Goal: Transaction & Acquisition: Purchase product/service

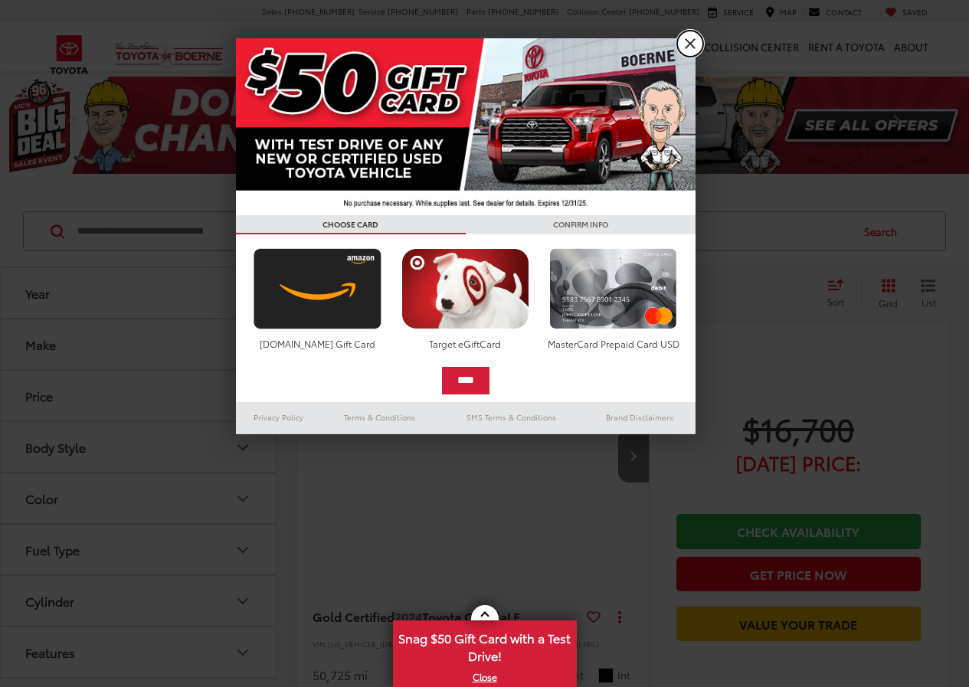
click at [697, 38] on link "X" at bounding box center [690, 44] width 26 height 26
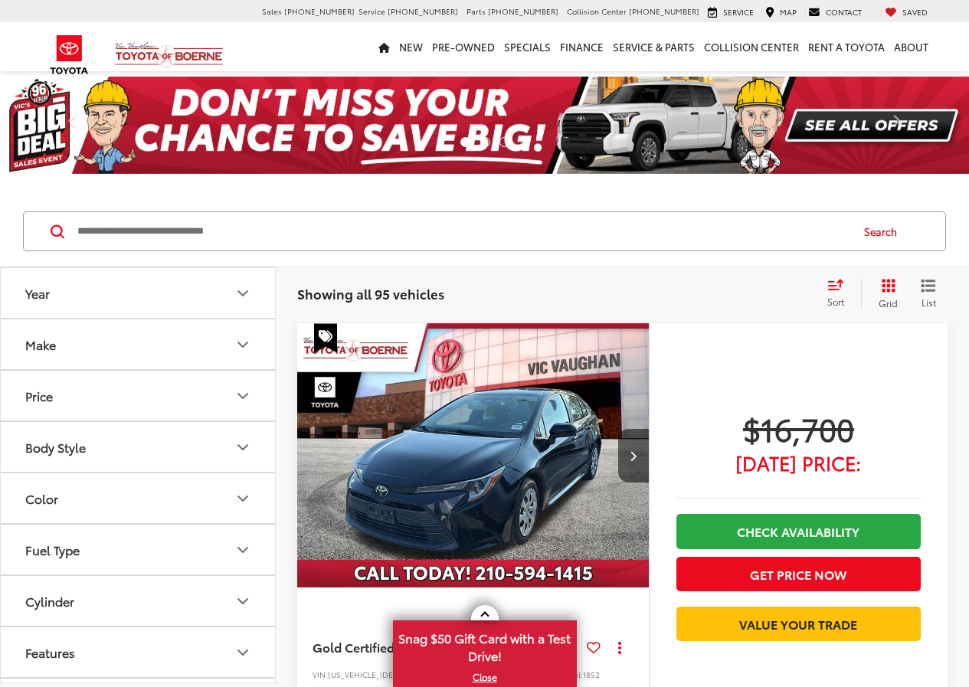
click at [230, 450] on button "Body Style" at bounding box center [139, 447] width 276 height 50
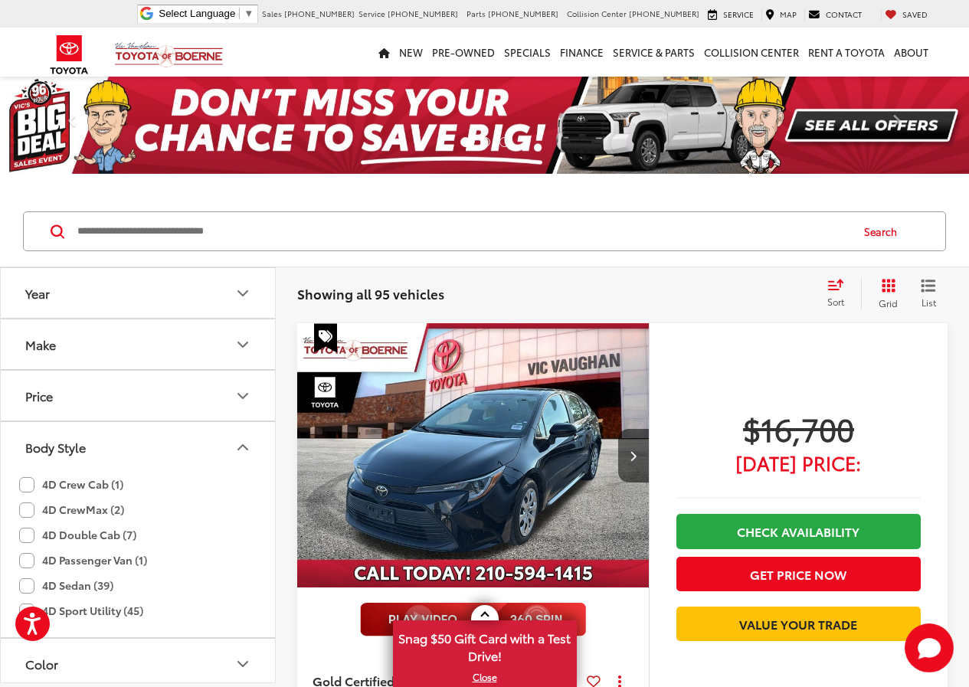
click at [211, 351] on button "Make" at bounding box center [139, 344] width 276 height 50
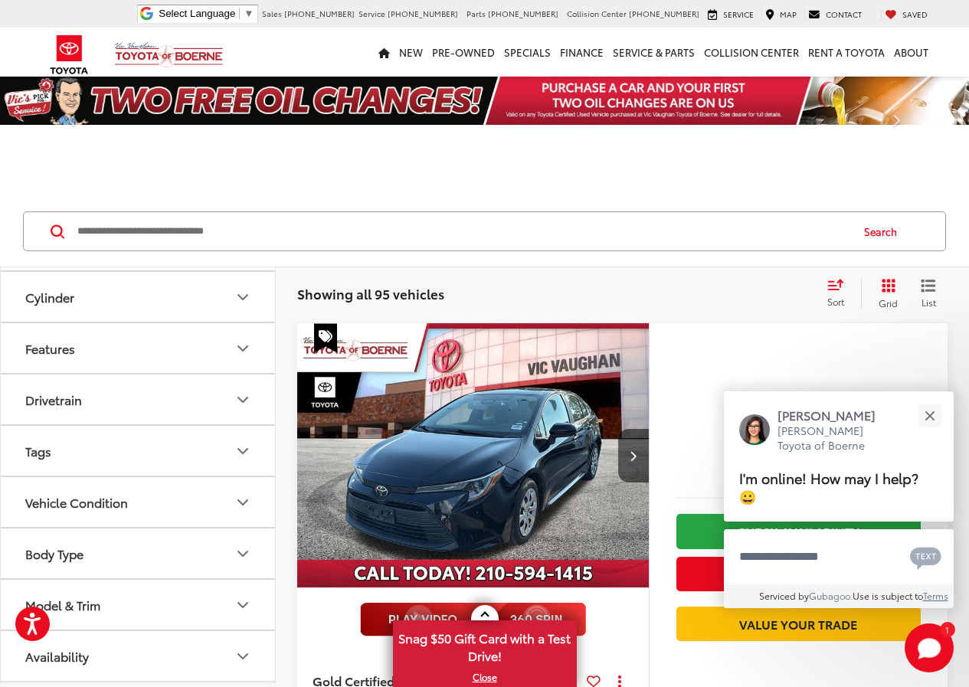
scroll to position [567, 0]
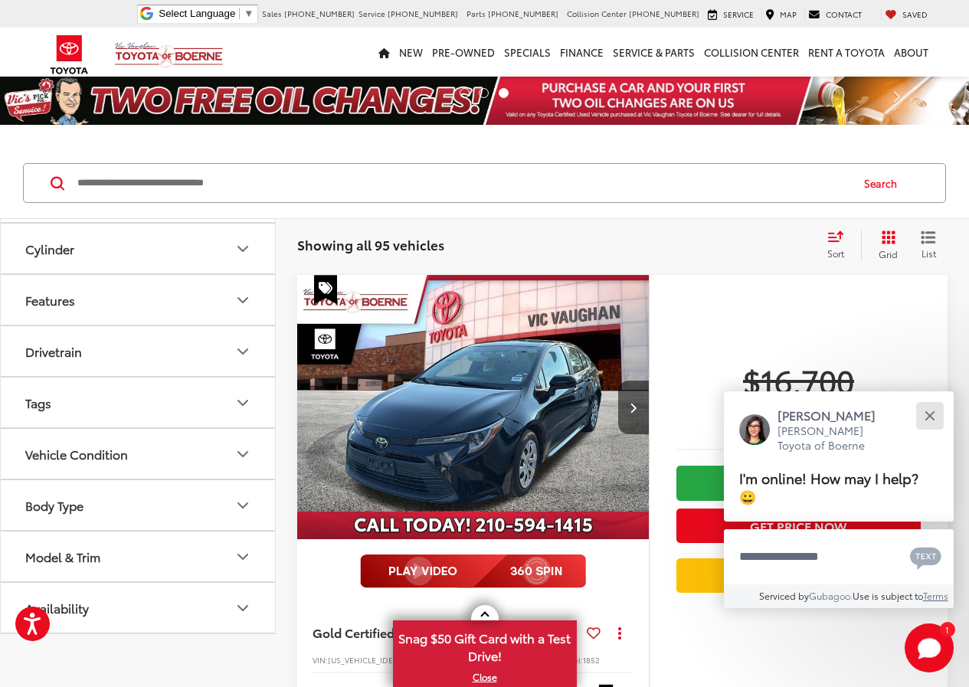
drag, startPoint x: 932, startPoint y: 413, endPoint x: 693, endPoint y: 388, distance: 240.2
click at [932, 412] on div "Close" at bounding box center [929, 415] width 10 height 10
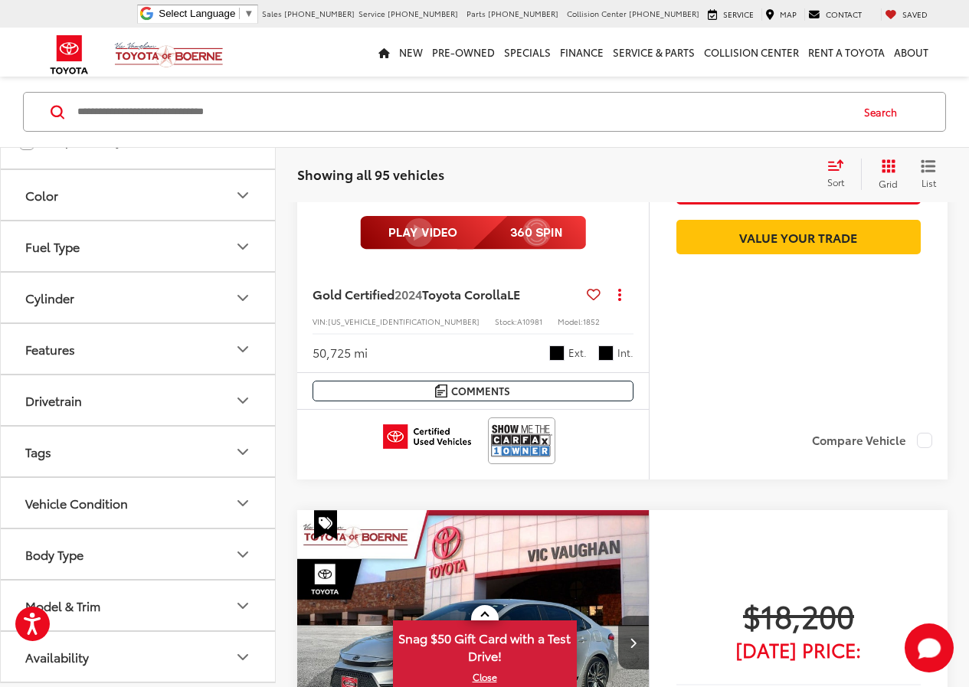
scroll to position [459, 0]
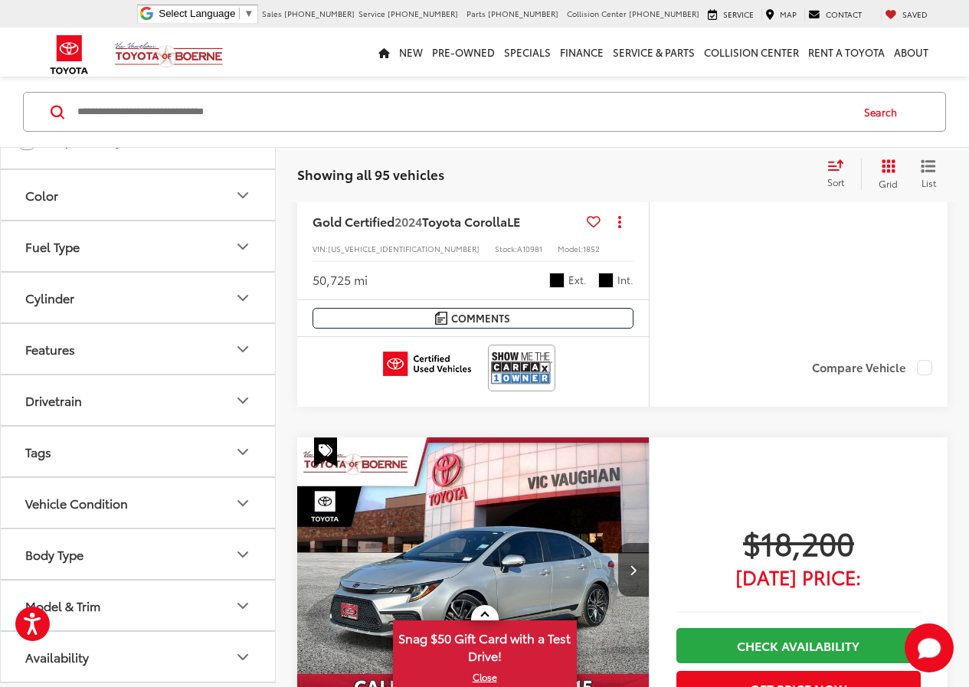
click at [159, 607] on button "Model & Trim" at bounding box center [139, 605] width 276 height 50
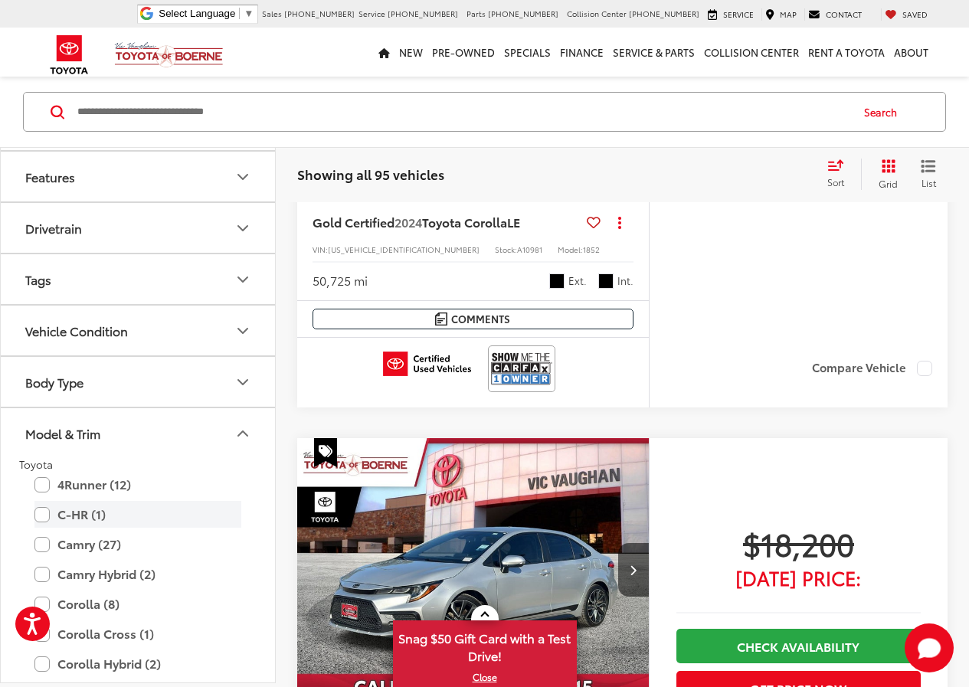
scroll to position [595, 0]
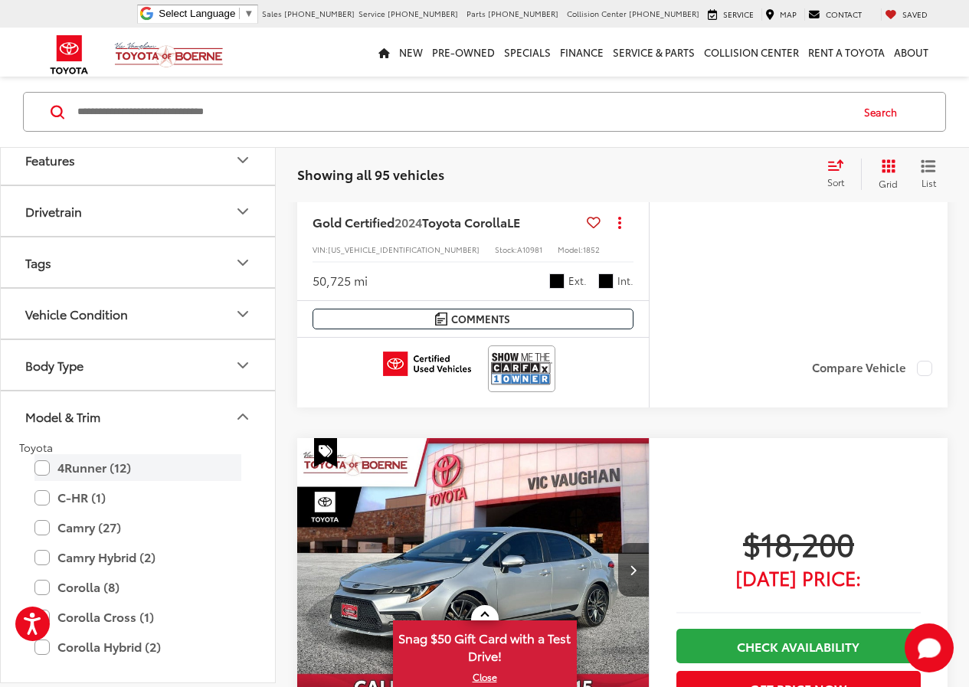
click at [89, 481] on label "4Runner (12)" at bounding box center [137, 467] width 207 height 27
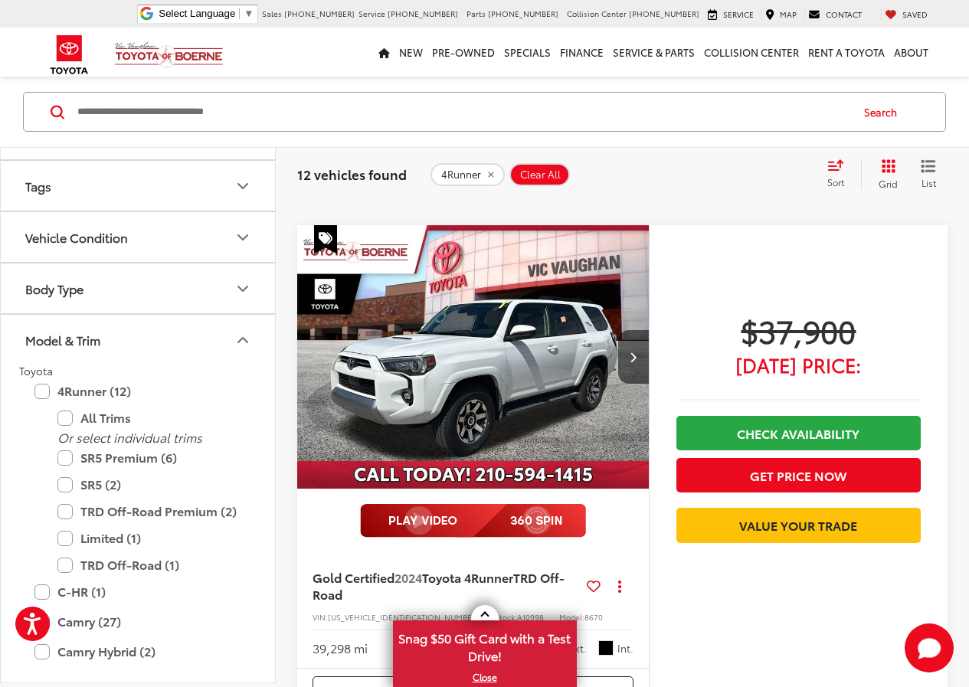
scroll to position [1345, 0]
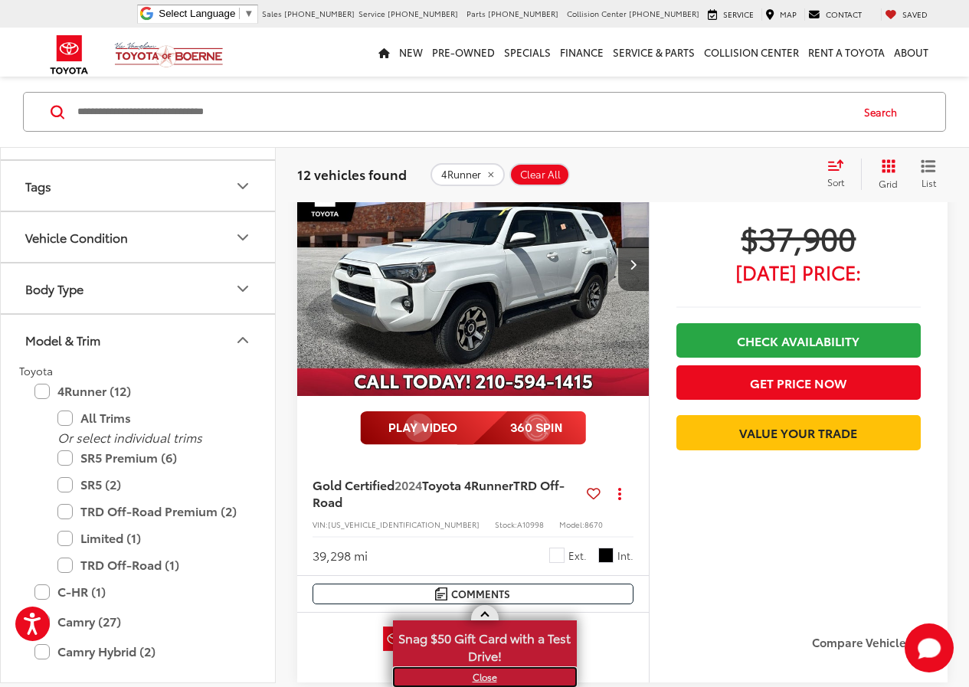
click at [475, 676] on link "X" at bounding box center [484, 677] width 181 height 17
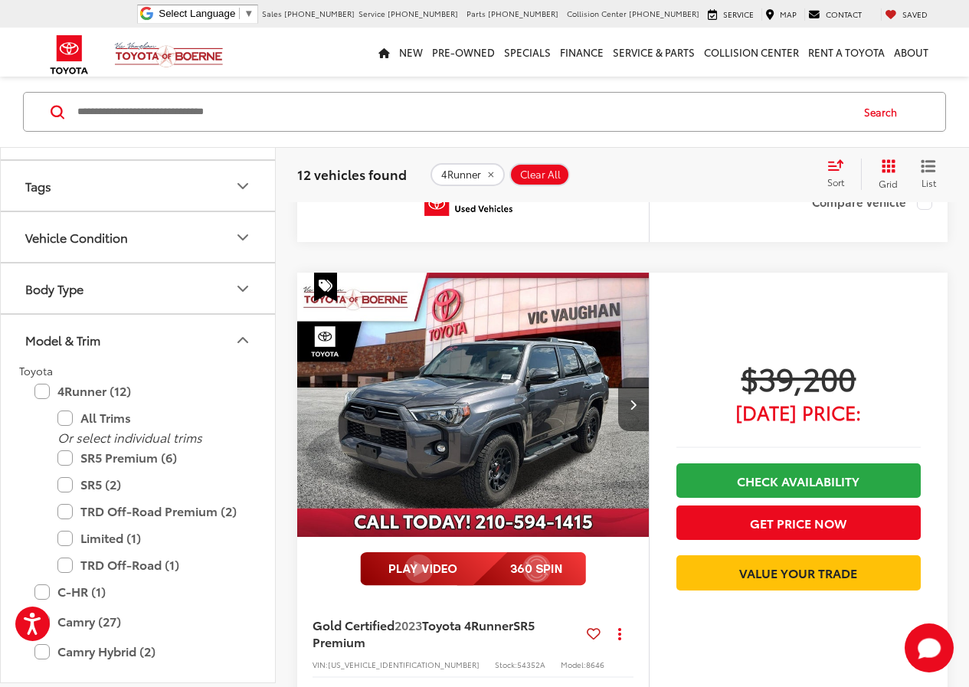
scroll to position [3490, 0]
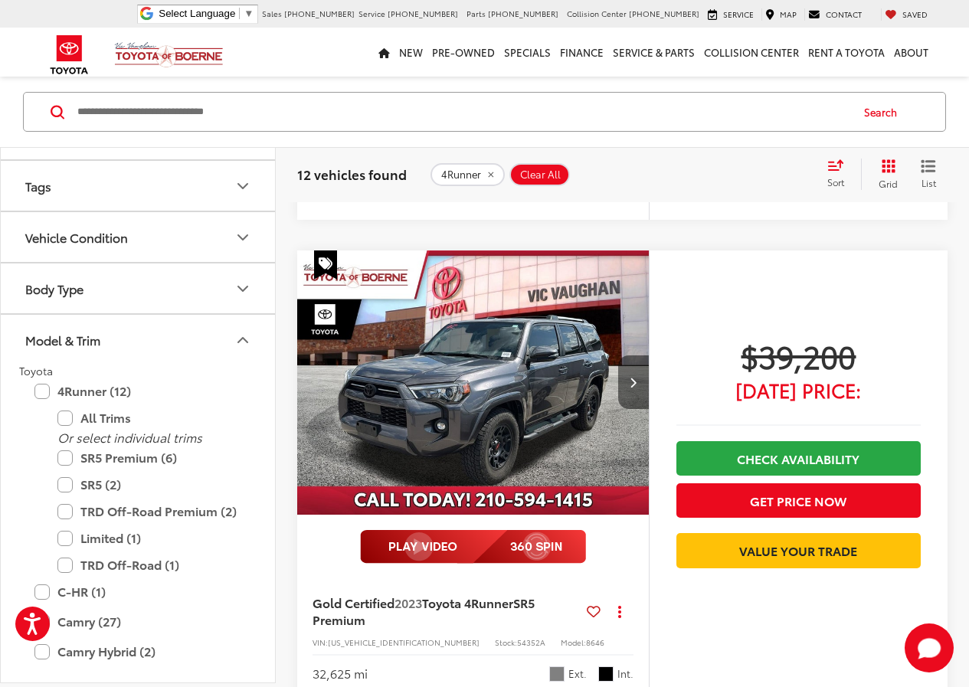
click at [636, 371] on button "Next image" at bounding box center [633, 382] width 31 height 54
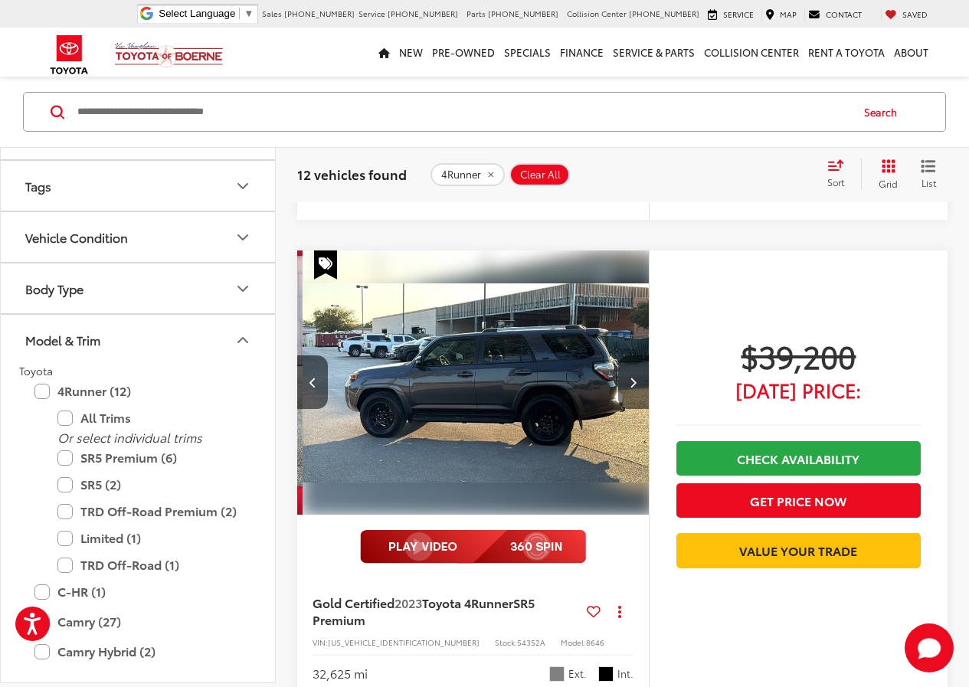
scroll to position [0, 354]
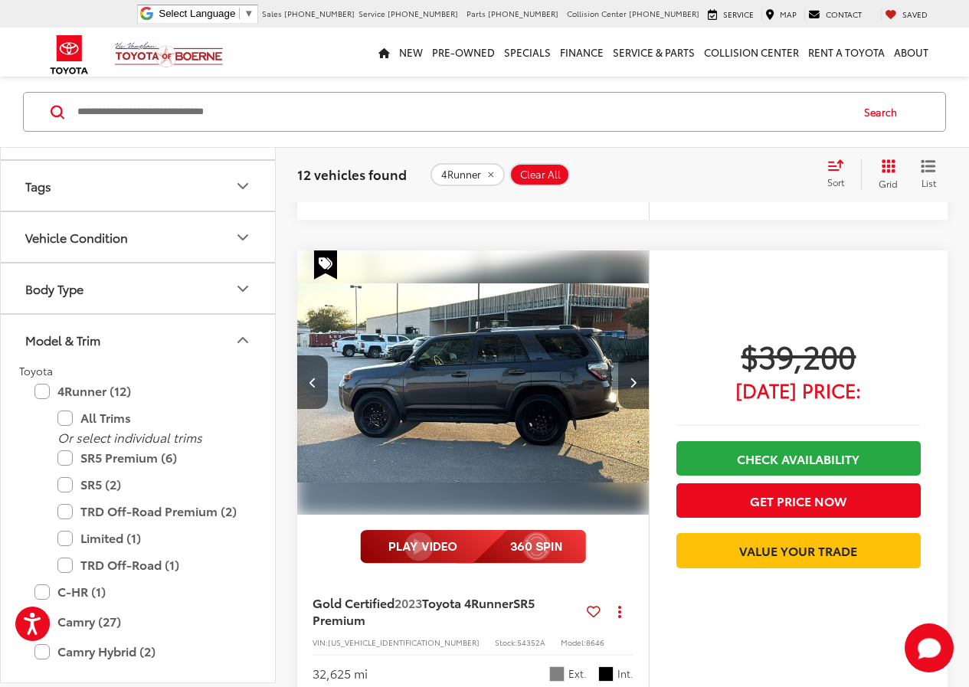
click at [628, 387] on button "Next image" at bounding box center [633, 382] width 31 height 54
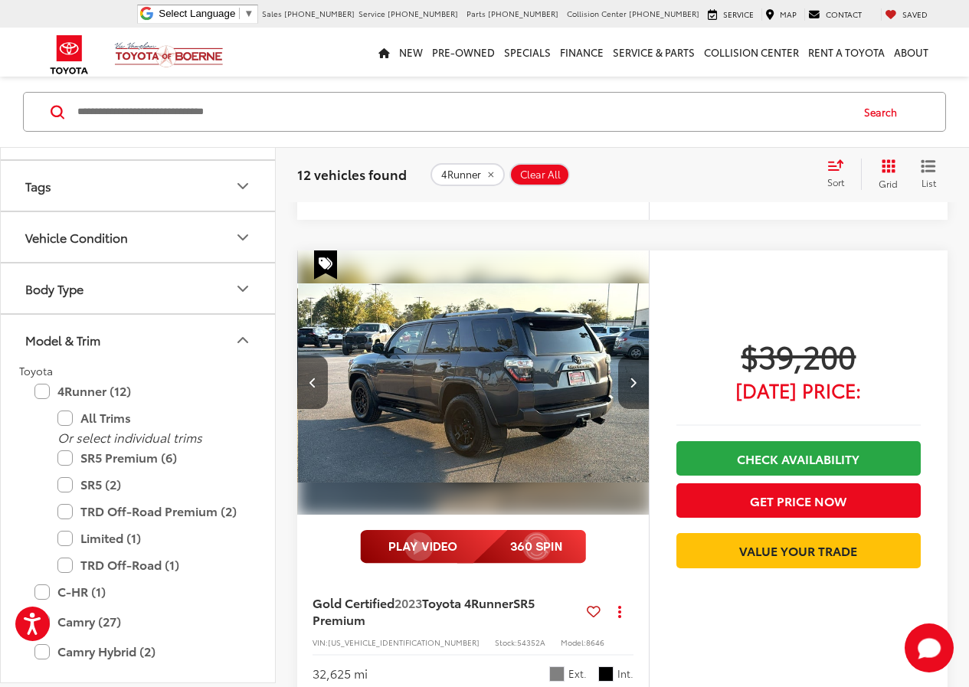
scroll to position [0, 708]
click at [628, 387] on button "Next image" at bounding box center [633, 382] width 31 height 54
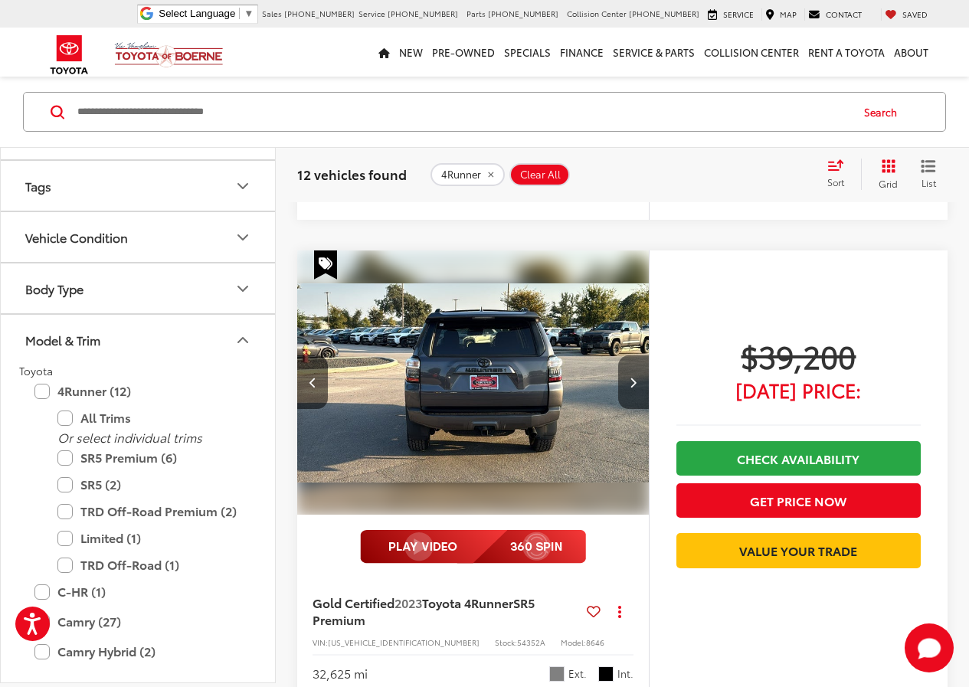
click at [628, 386] on button "Next image" at bounding box center [633, 382] width 31 height 54
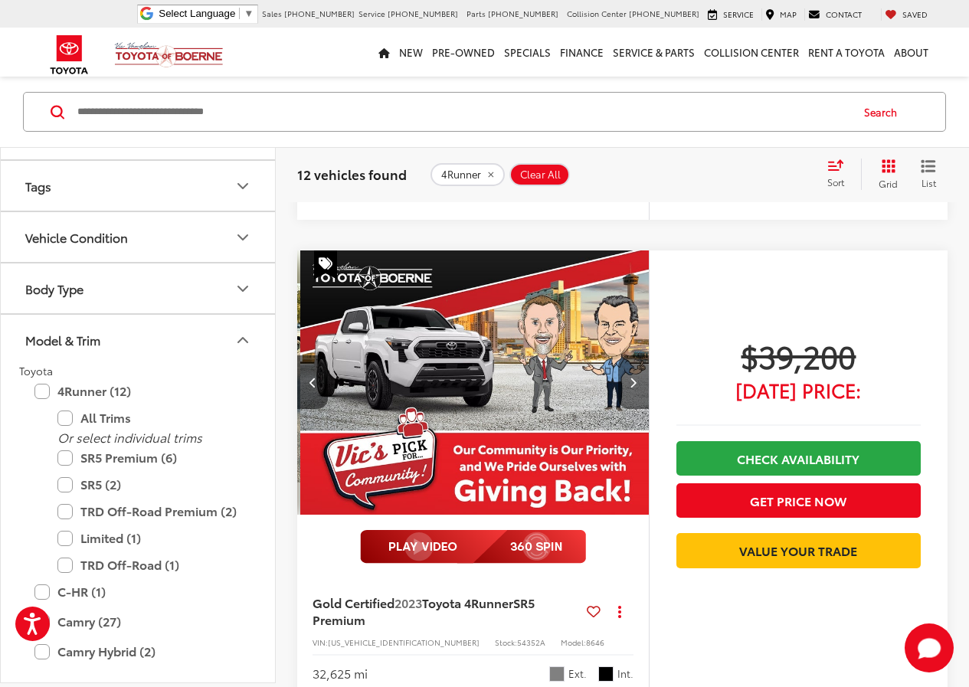
scroll to position [0, 1415]
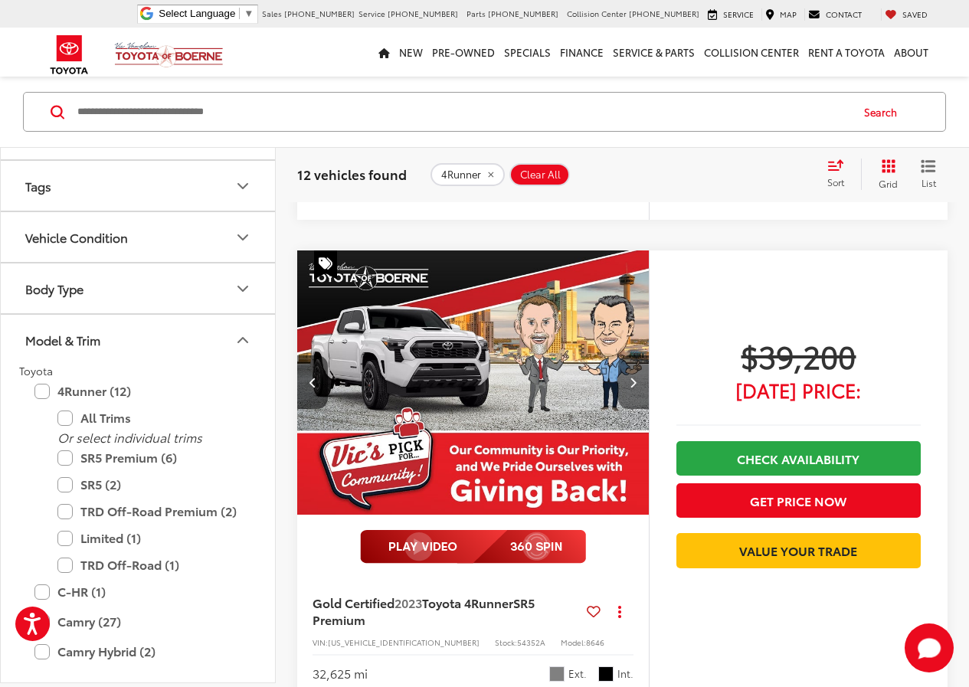
click at [628, 386] on button "Next image" at bounding box center [633, 382] width 31 height 54
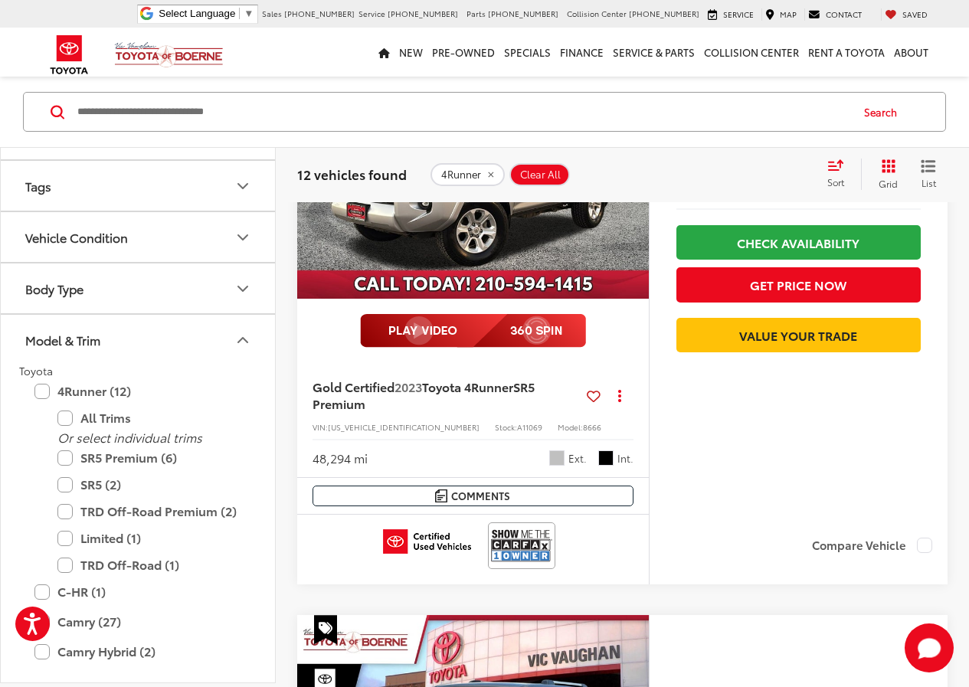
scroll to position [4332, 0]
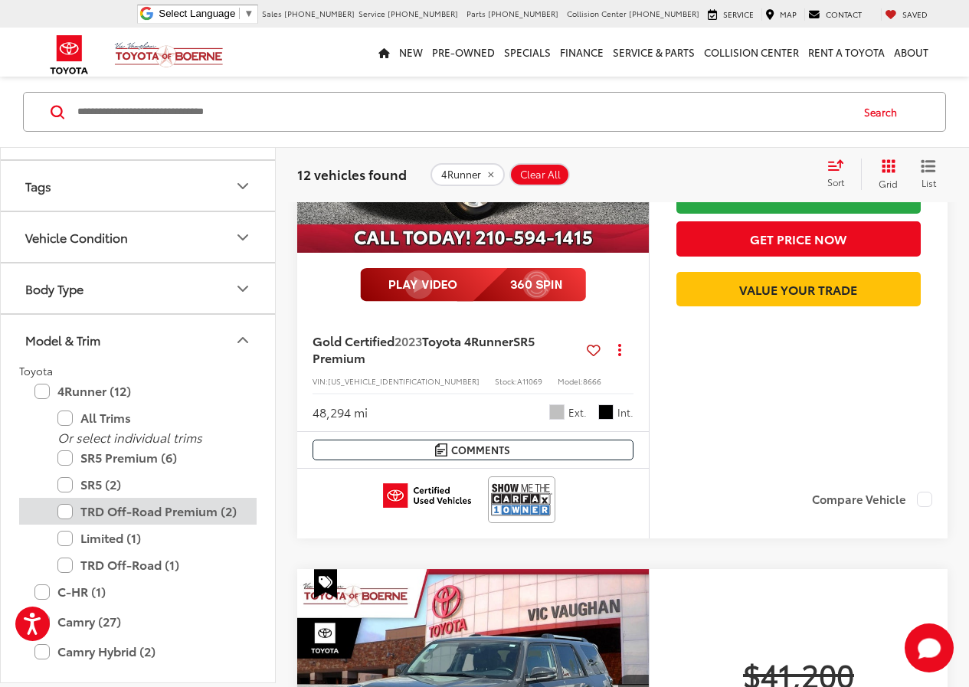
click at [157, 525] on label "TRD Off-Road Premium (2)" at bounding box center [149, 511] width 184 height 27
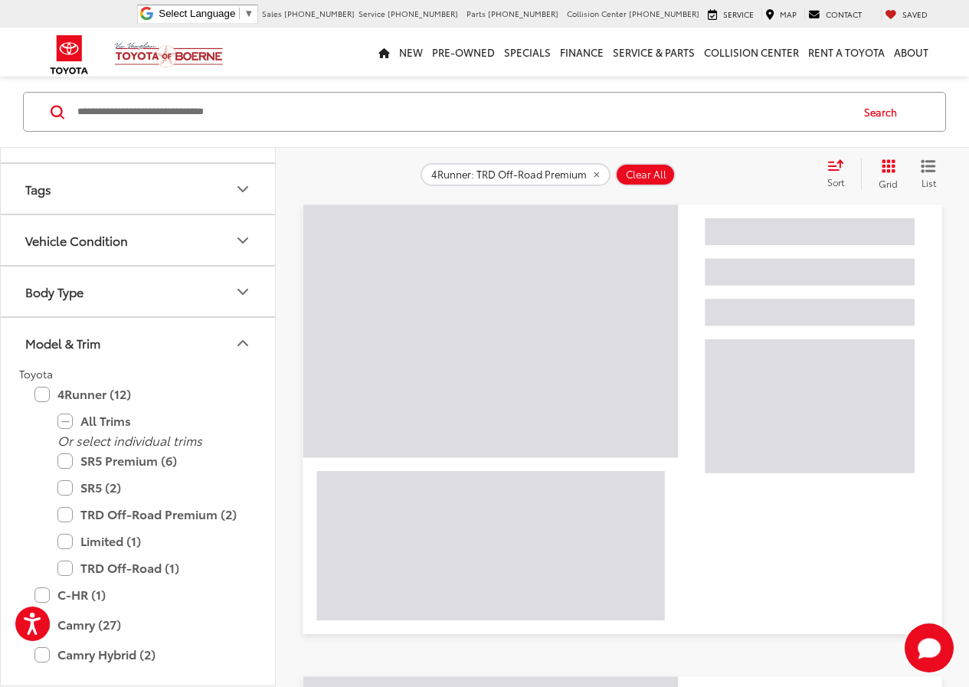
scroll to position [120, 0]
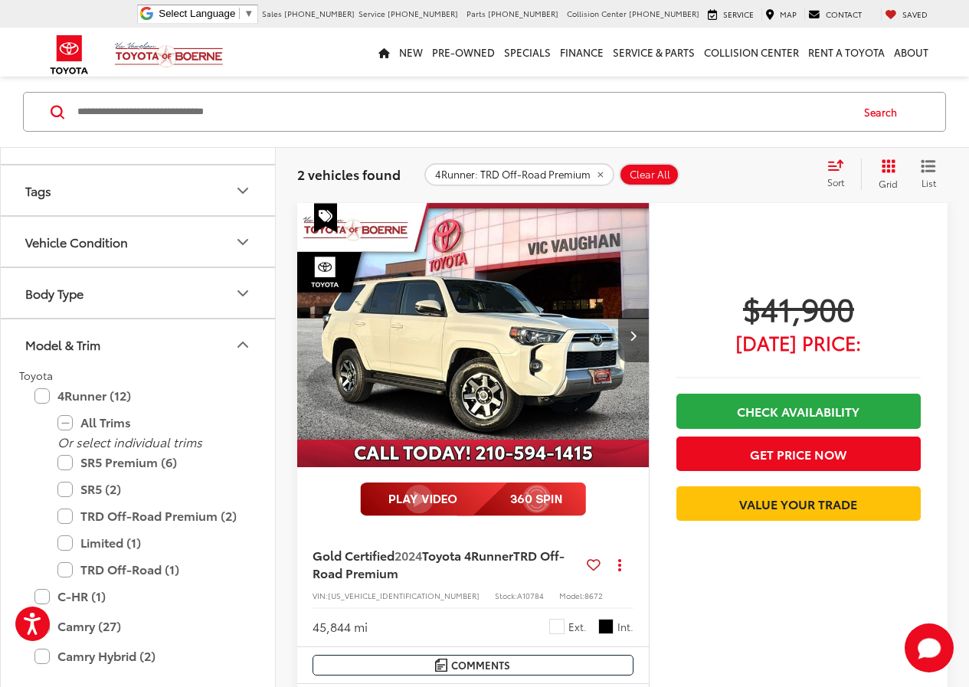
click at [628, 337] on button "Next image" at bounding box center [633, 336] width 31 height 54
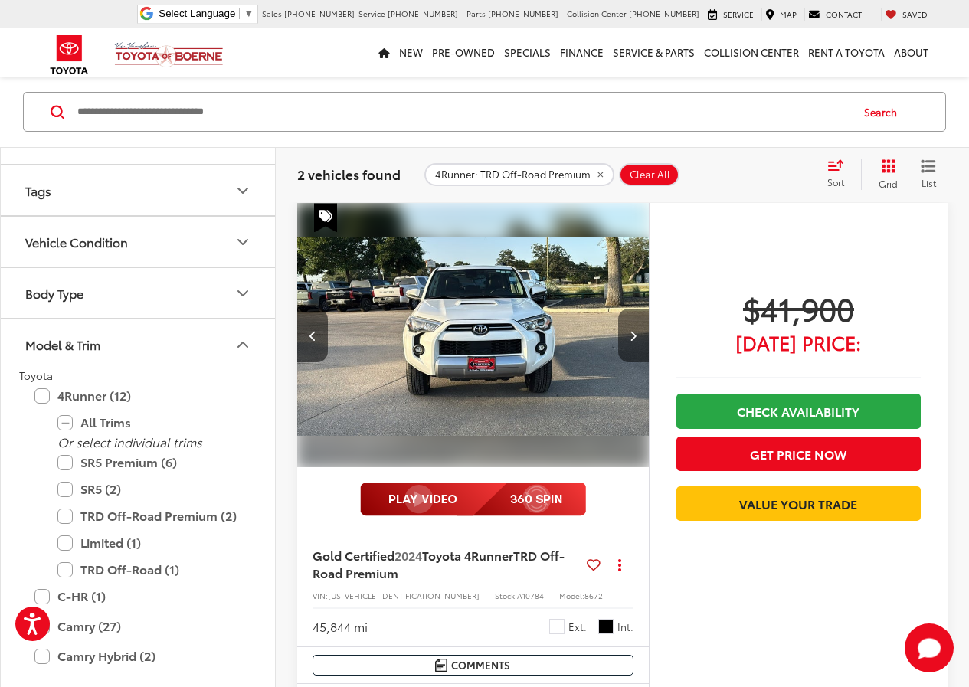
click at [628, 337] on button "Next image" at bounding box center [633, 336] width 31 height 54
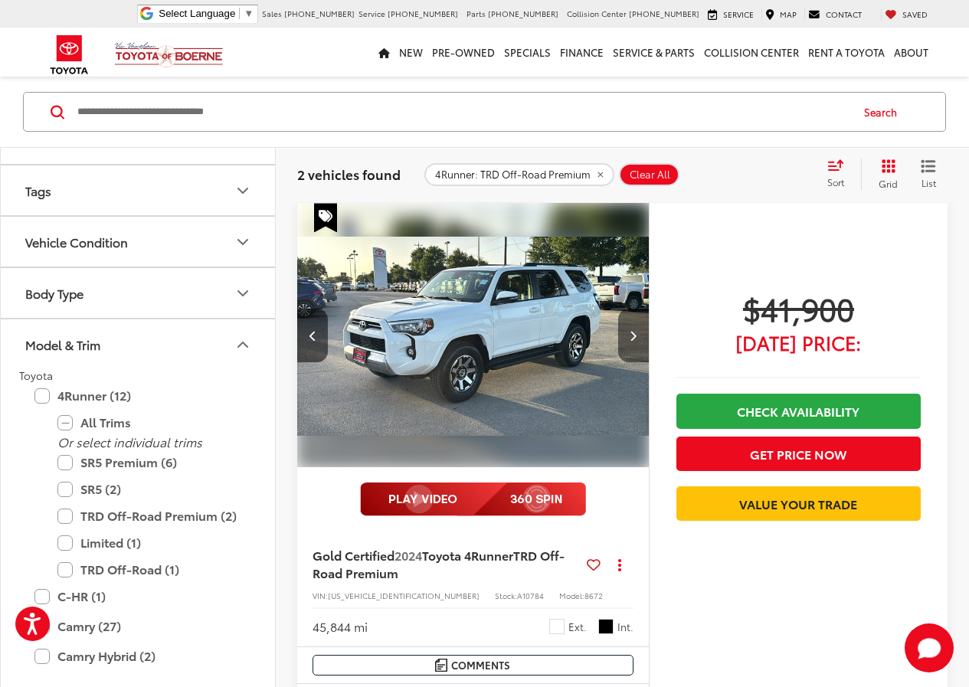
click at [628, 337] on button "Next image" at bounding box center [633, 336] width 31 height 54
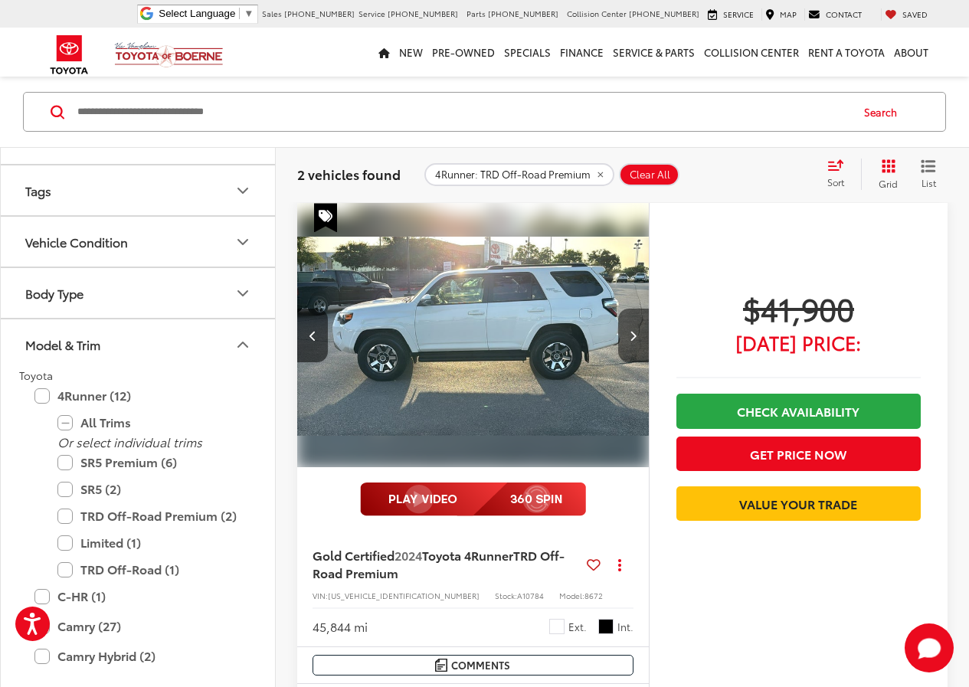
click at [628, 337] on button "Next image" at bounding box center [633, 336] width 31 height 54
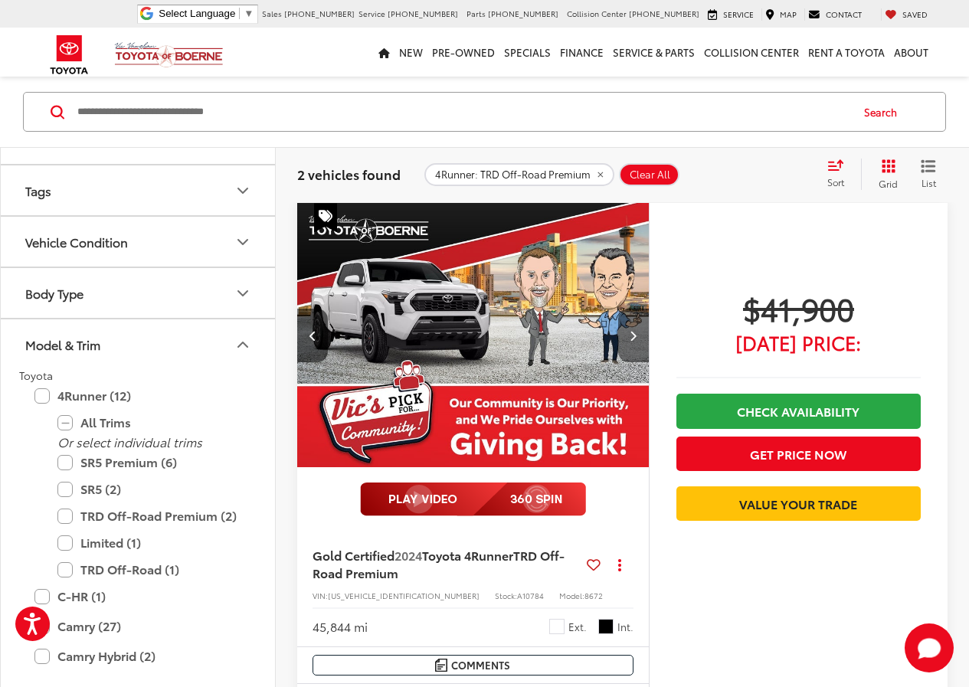
click at [628, 337] on button "Next image" at bounding box center [633, 336] width 31 height 54
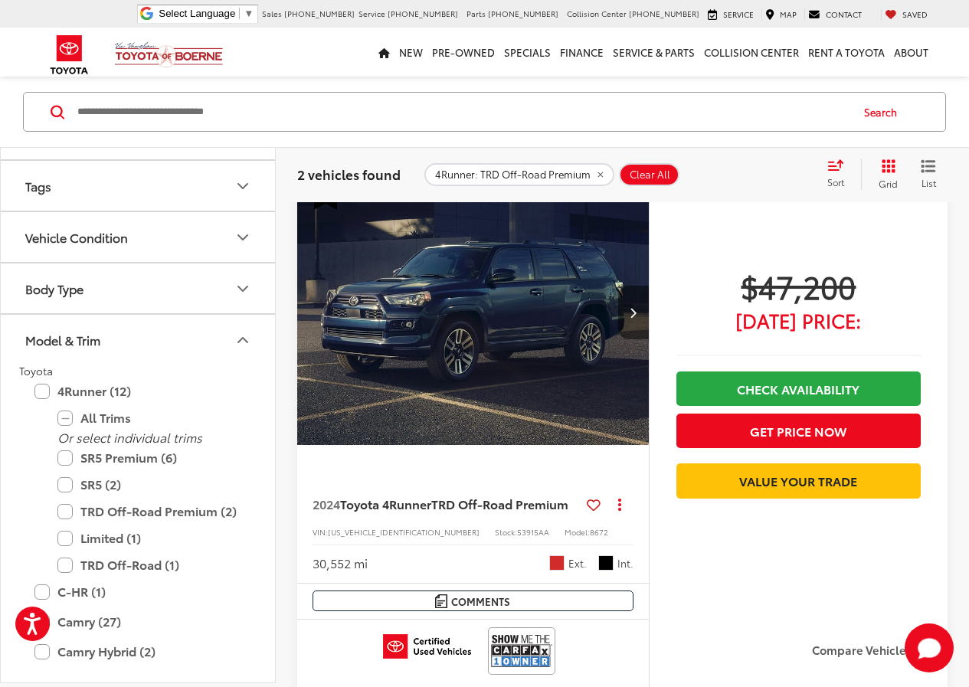
scroll to position [733, 0]
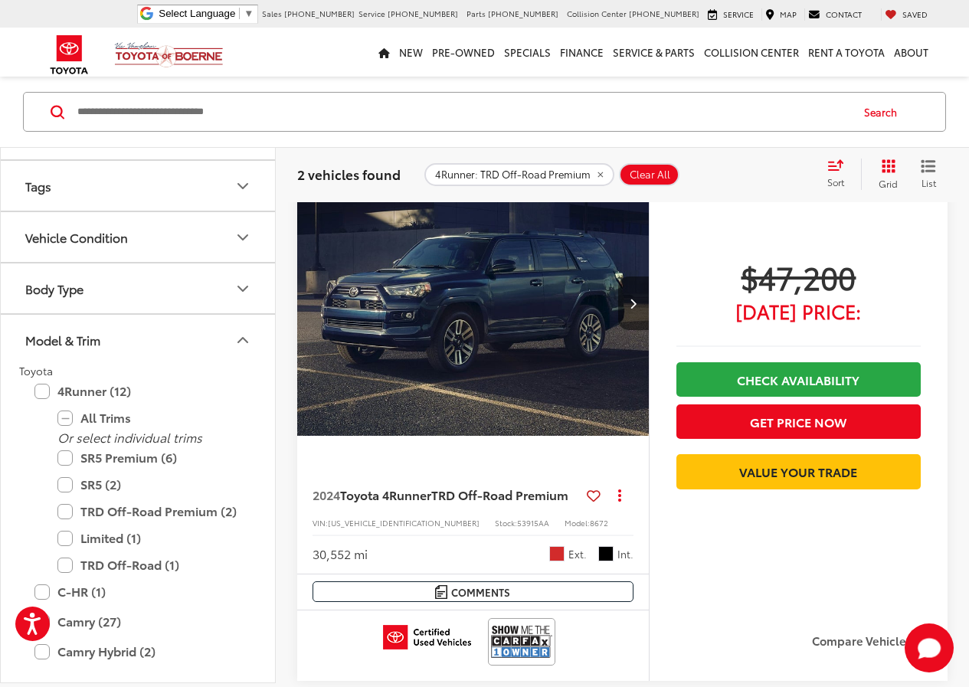
click at [637, 301] on button "Next image" at bounding box center [633, 303] width 31 height 54
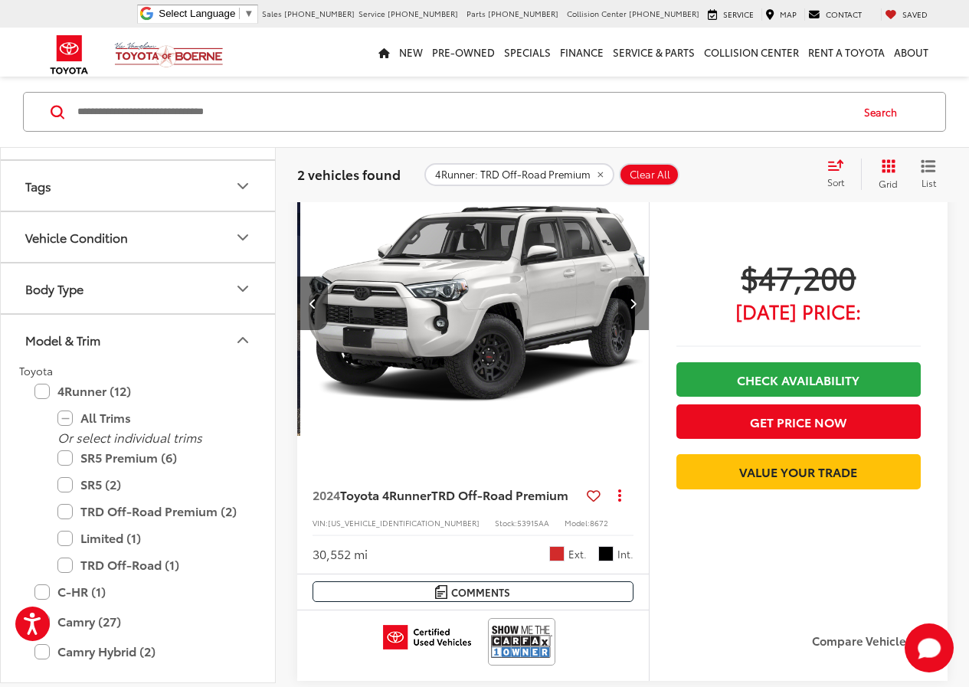
scroll to position [0, 354]
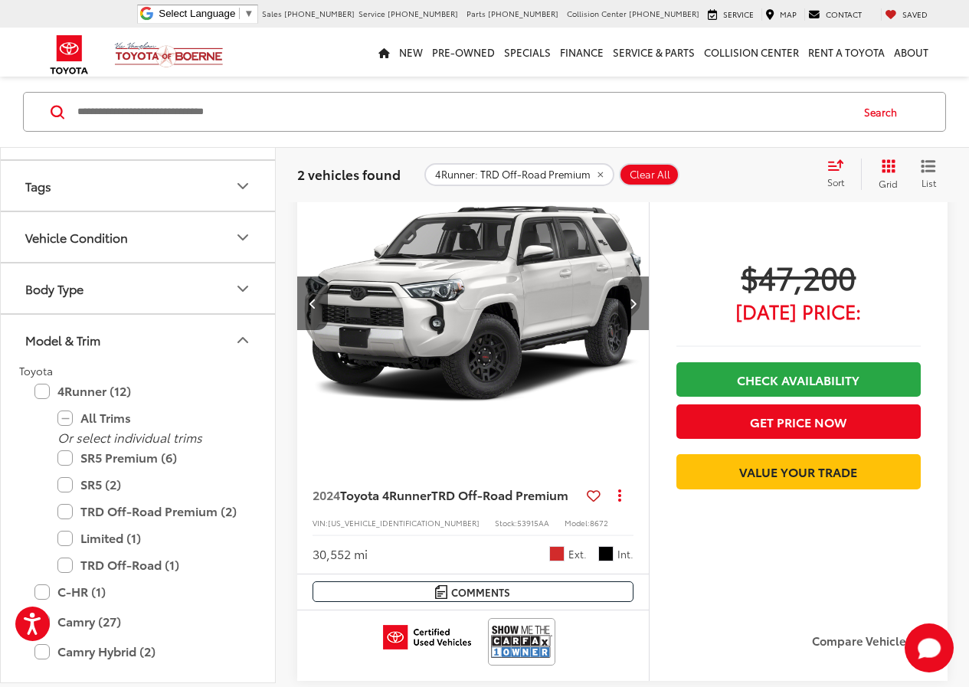
click at [637, 301] on button "Next image" at bounding box center [633, 303] width 31 height 54
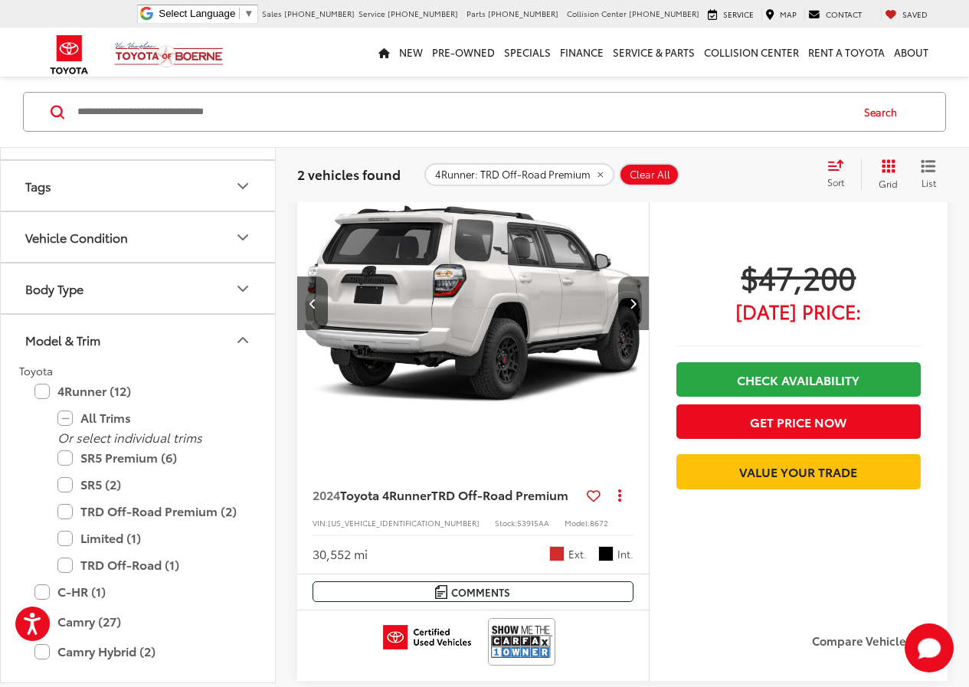
click at [636, 301] on icon "Next image" at bounding box center [632, 303] width 7 height 11
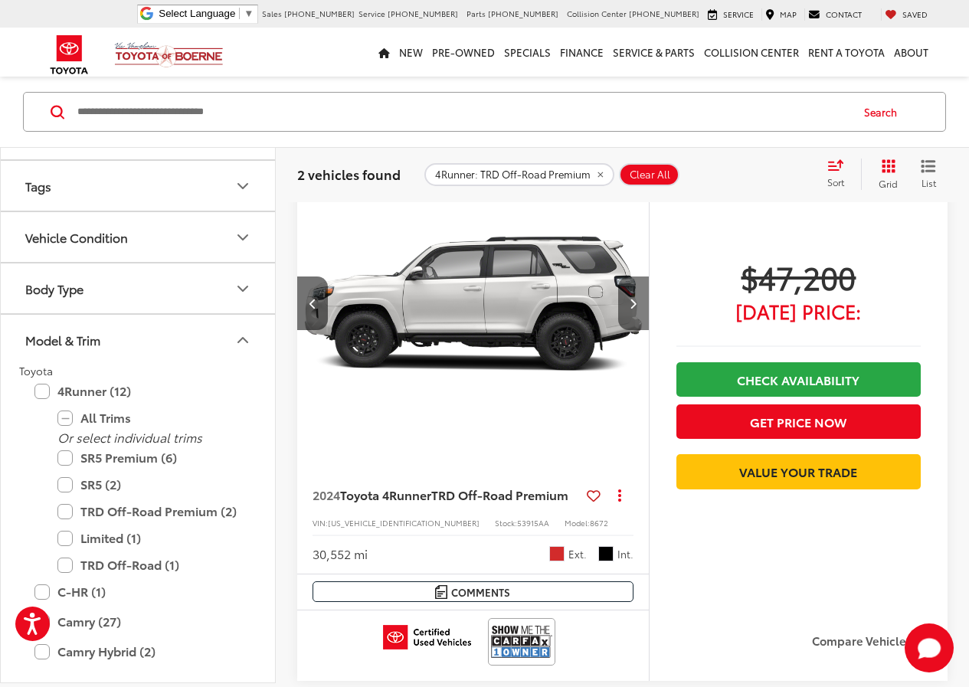
click at [636, 301] on icon "Next image" at bounding box center [632, 303] width 7 height 11
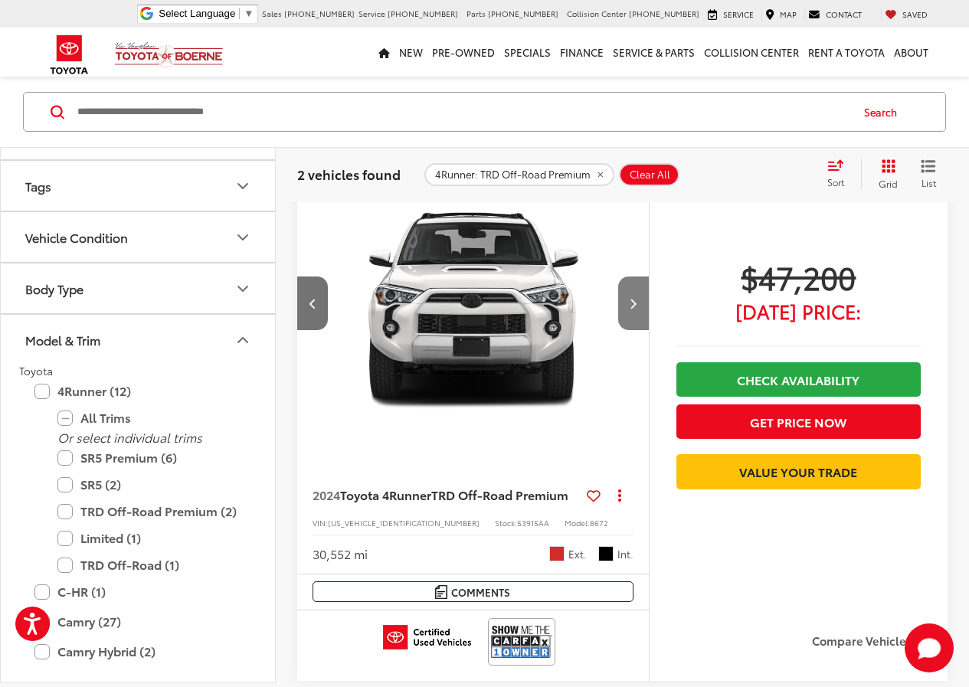
click at [636, 301] on icon "Next image" at bounding box center [632, 303] width 7 height 11
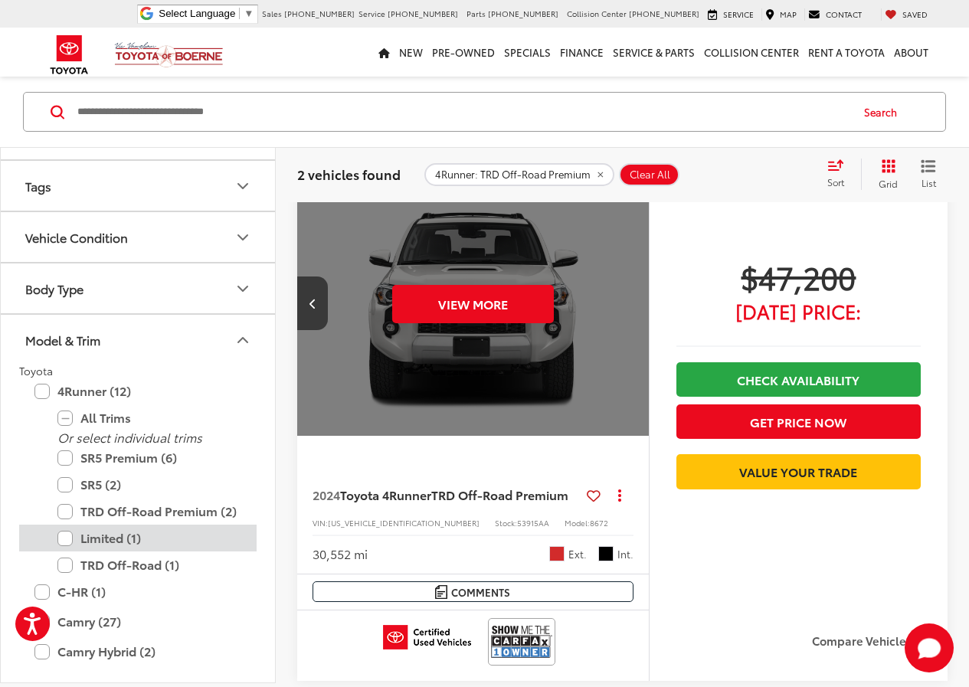
scroll to position [748, 0]
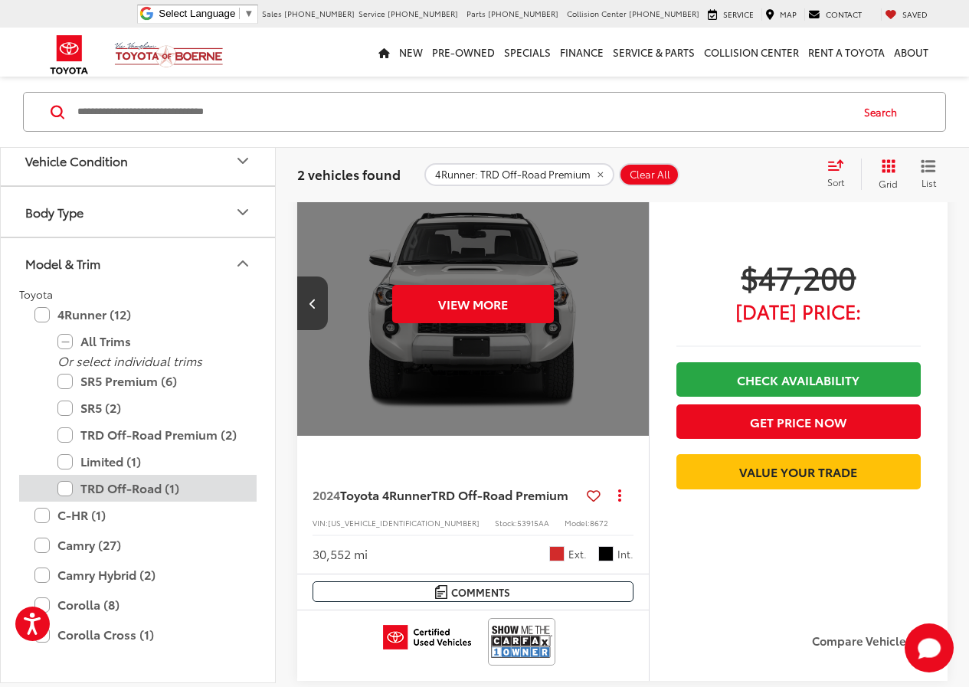
click at [119, 502] on label "TRD Off-Road (1)" at bounding box center [149, 488] width 184 height 27
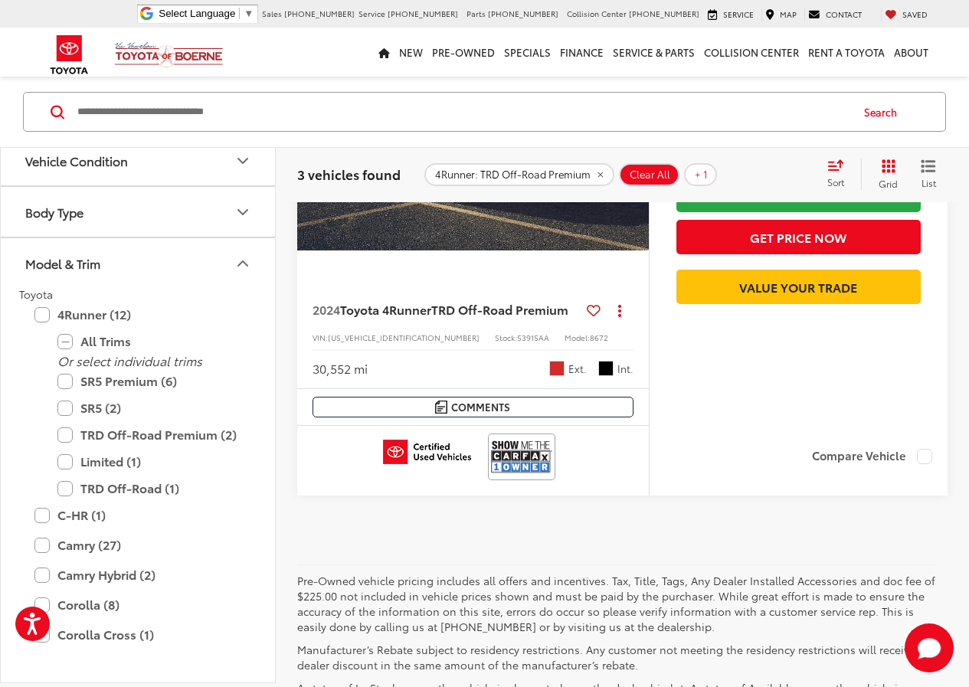
scroll to position [1741, 0]
